Goal: Book appointment/travel/reservation

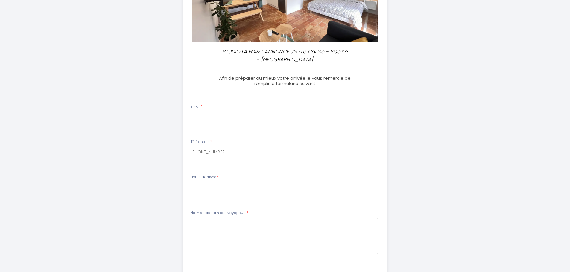
scroll to position [90, 0]
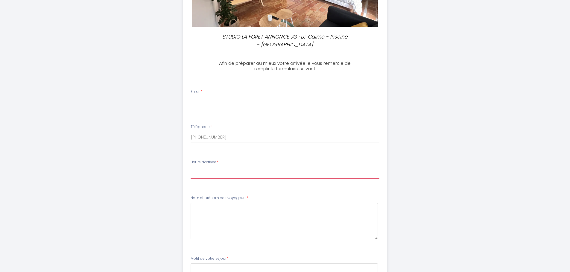
click at [214, 169] on select "17:00 17:30 18:00 18:30 19:00 19:30 20:00 20:30 21:00 21:30 22:00 22:30 23:00" at bounding box center [285, 172] width 189 height 11
select select "18:00"
click at [191, 167] on select "17:00 17:30 18:00 18:30 19:00 19:30 20:00 20:30 21:00 21:30 22:00 22:30 23:00" at bounding box center [285, 172] width 189 height 11
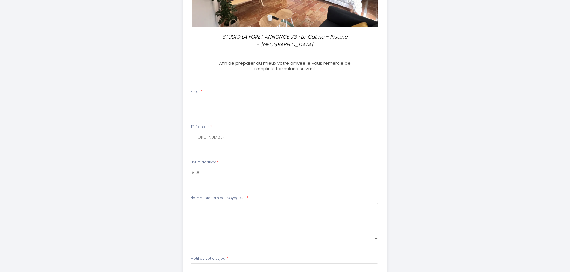
click at [208, 100] on input "Email *" at bounding box center [285, 102] width 189 height 11
type input "[EMAIL_ADDRESS][DOMAIN_NAME]"
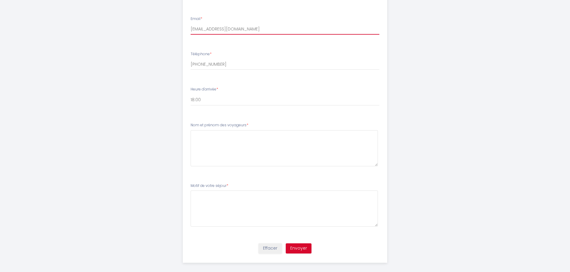
scroll to position [168, 0]
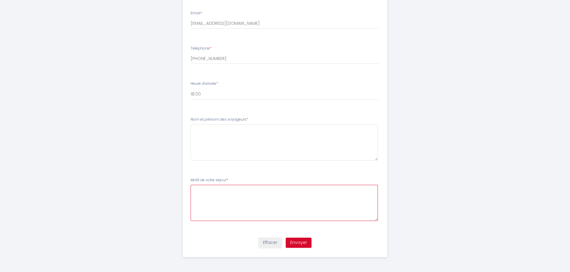
click at [200, 191] on séjour4 at bounding box center [284, 203] width 187 height 36
type séjour4 "Plaisir"
click at [197, 132] on voyageurs3 at bounding box center [284, 143] width 187 height 36
type voyageurs3 "[PERSON_NAME] [PERSON_NAME]"
click at [297, 242] on button "Envoyer" at bounding box center [299, 243] width 26 height 10
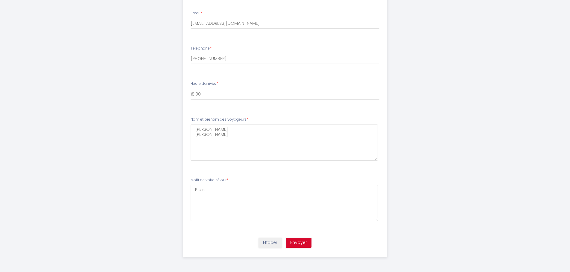
scroll to position [0, 0]
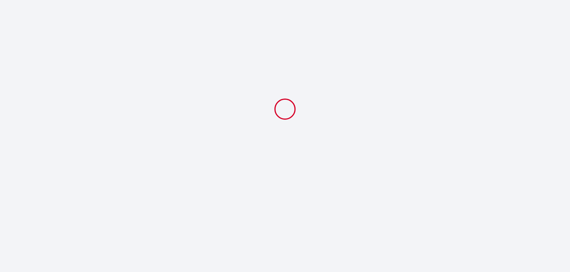
select select "18:00"
